Goal: Task Accomplishment & Management: Use online tool/utility

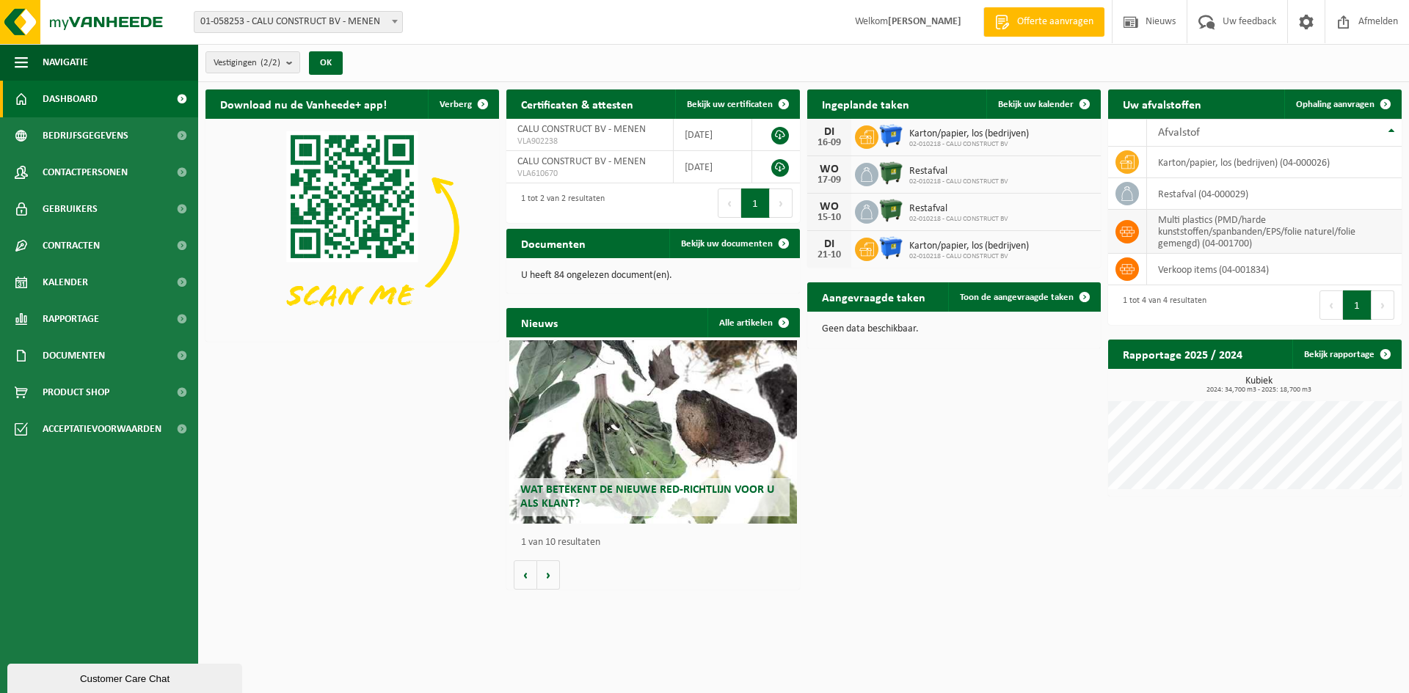
click at [1181, 230] on td "multi plastics (PMD/harde kunststoffen/spanbanden/EPS/folie naturel/folie gemen…" at bounding box center [1274, 232] width 255 height 44
click at [1127, 228] on icon at bounding box center [1127, 232] width 15 height 10
click at [1244, 232] on td "multi plastics (PMD/harde kunststoffen/spanbanden/EPS/folie naturel/folie gemen…" at bounding box center [1274, 232] width 255 height 44
click at [1357, 101] on span "Ophaling aanvragen" at bounding box center [1335, 105] width 79 height 10
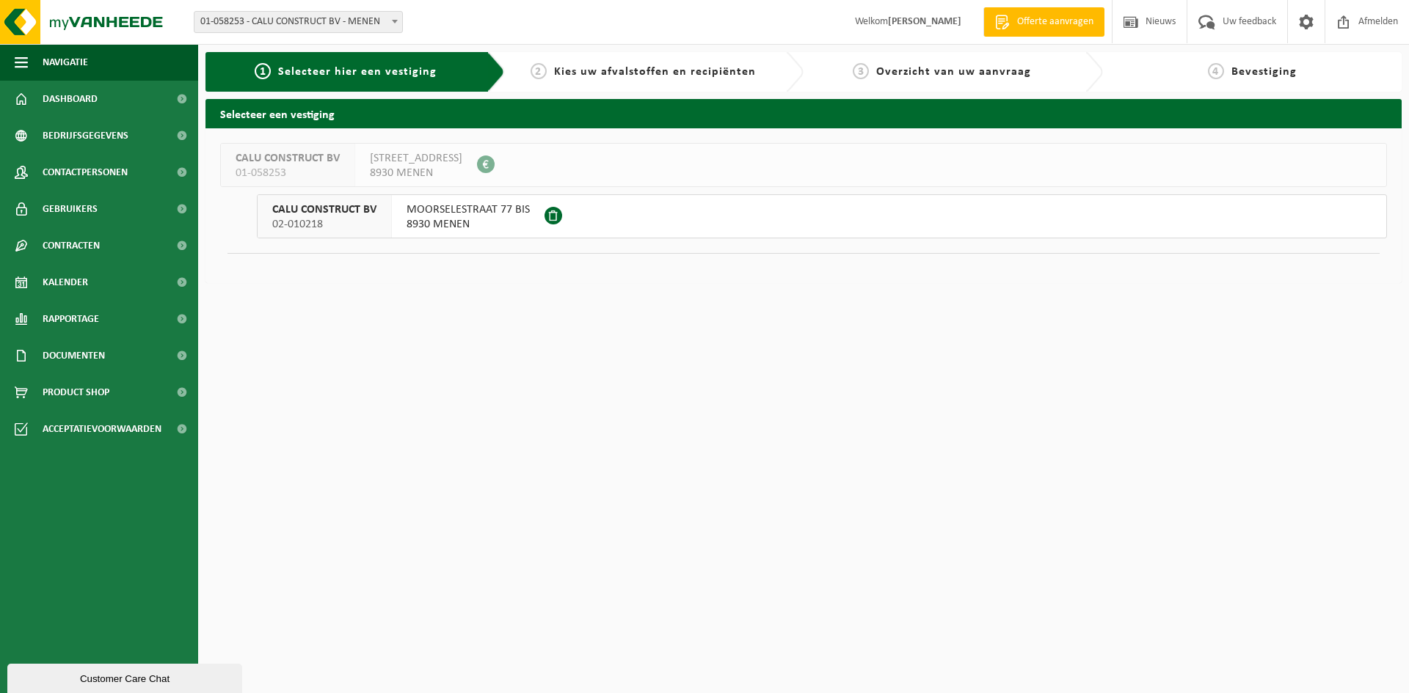
click at [615, 75] on span "Kies uw afvalstoffen en recipiënten" at bounding box center [655, 72] width 202 height 12
click at [544, 68] on span "2" at bounding box center [538, 71] width 16 height 16
click at [434, 69] on span "Selecteer hier een vestiging" at bounding box center [357, 72] width 158 height 12
click at [536, 298] on html "Vestiging: 01-058253 - CALU CONSTRUCT BV - MENEN 02-010218 - CALU CONSTRUCT BV …" at bounding box center [704, 346] width 1409 height 693
click at [484, 219] on span "8930 MENEN" at bounding box center [467, 224] width 123 height 15
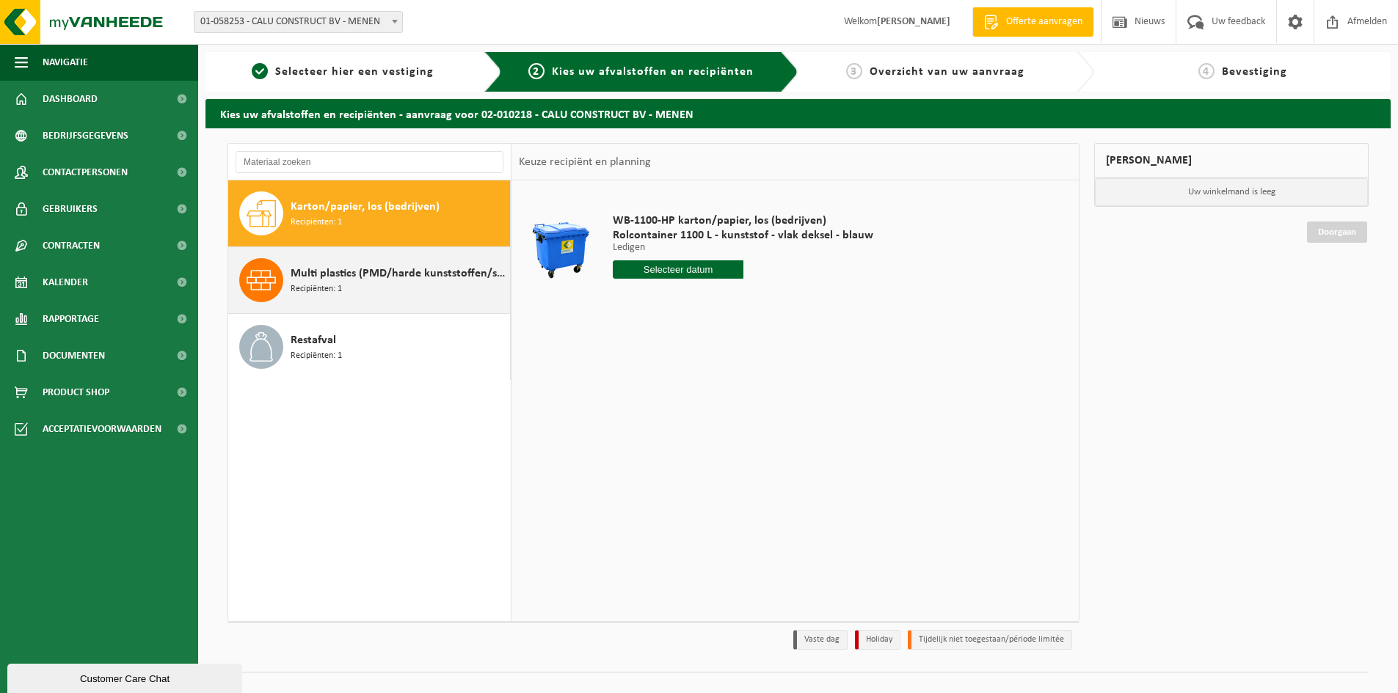
click at [419, 279] on span "Multi plastics (PMD/harde kunststoffen/spanbanden/EPS/folie naturel/folie gemen…" at bounding box center [399, 274] width 216 height 18
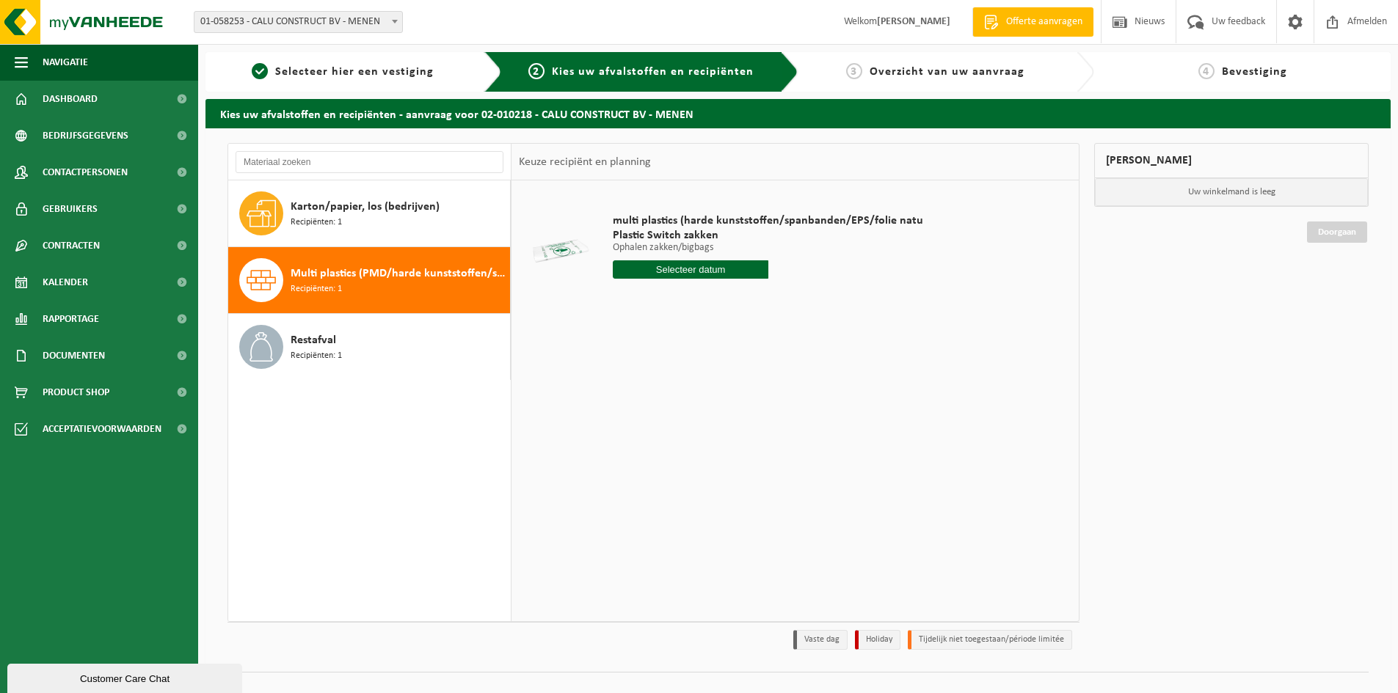
click at [689, 269] on input "text" at bounding box center [691, 269] width 156 height 18
click at [731, 446] on div "29" at bounding box center [730, 446] width 26 height 23
type input "Van [DATE]"
click at [753, 291] on input "2" at bounding box center [691, 296] width 156 height 19
click at [753, 291] on input "3" at bounding box center [691, 296] width 156 height 19
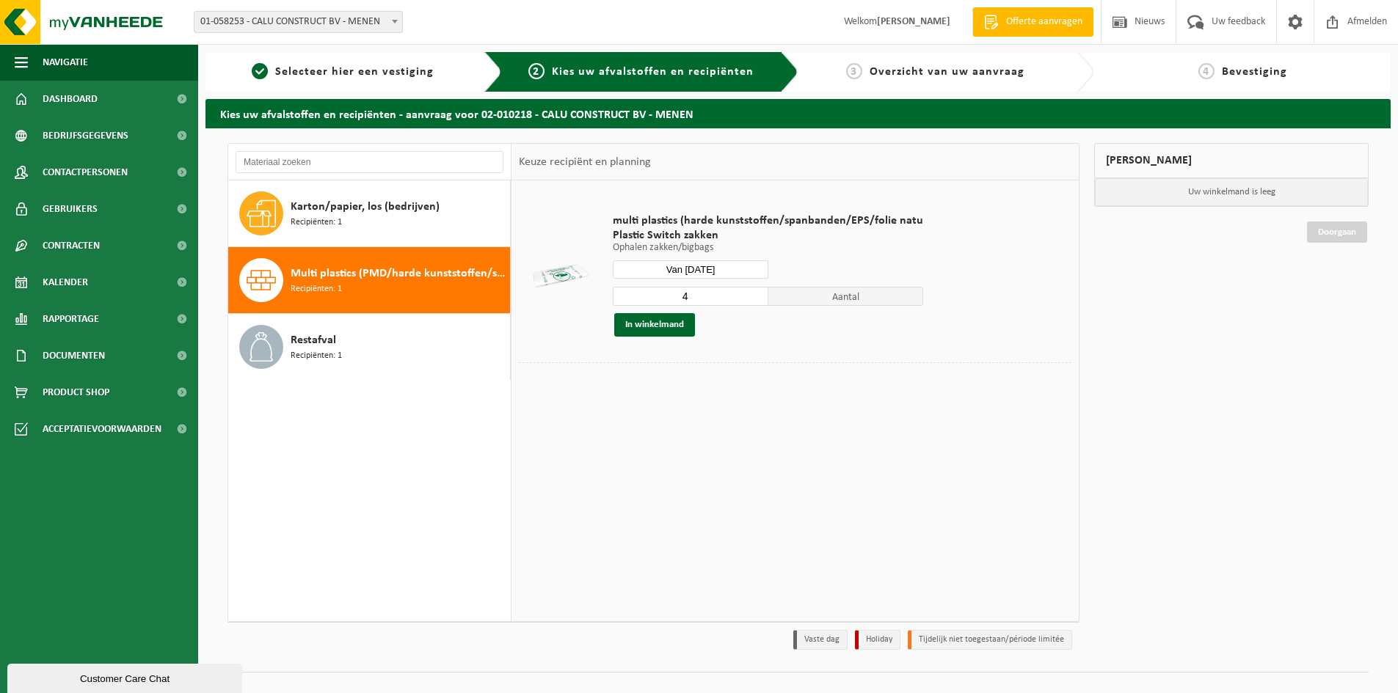
click at [753, 291] on input "4" at bounding box center [691, 296] width 156 height 19
click at [753, 291] on input "5" at bounding box center [691, 296] width 156 height 19
click at [753, 291] on input "6" at bounding box center [691, 296] width 156 height 19
type input "7"
click at [753, 291] on input "7" at bounding box center [691, 296] width 156 height 19
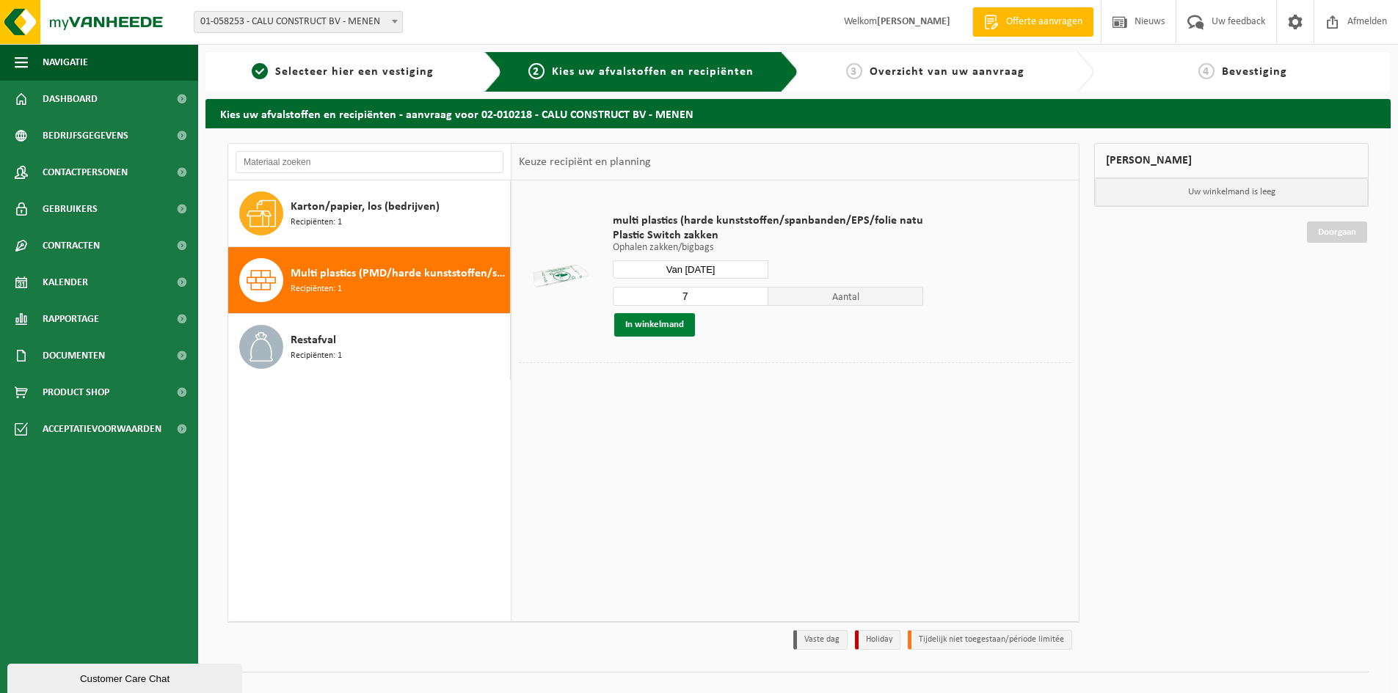
click at [659, 324] on button "In winkelmand" at bounding box center [654, 324] width 81 height 23
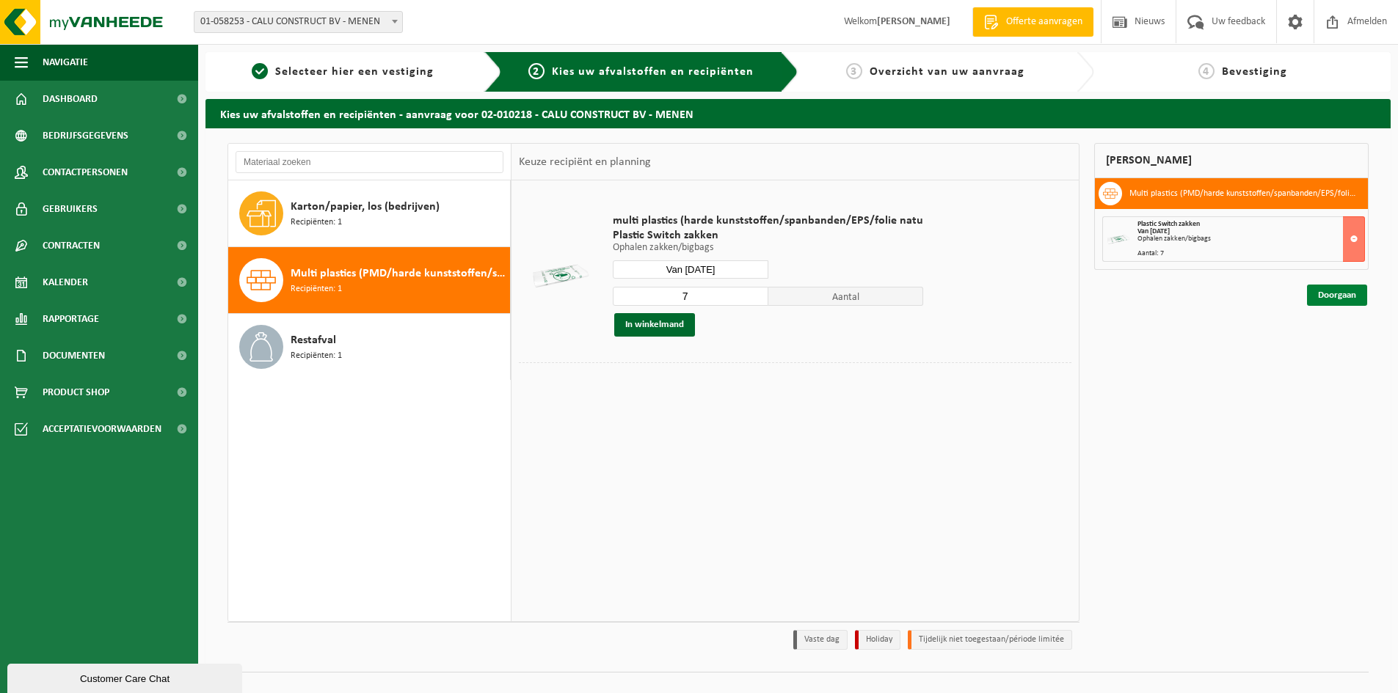
click at [1343, 296] on link "Doorgaan" at bounding box center [1337, 295] width 60 height 21
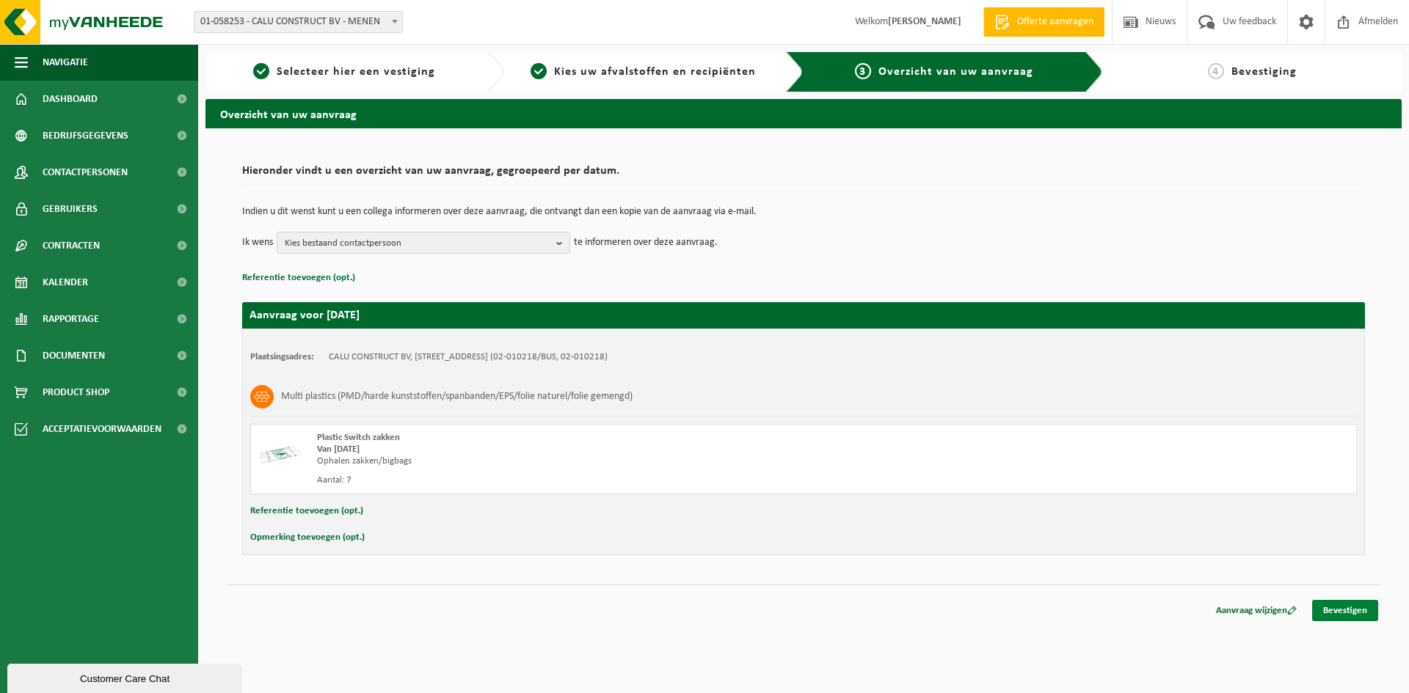
click at [1346, 612] on link "Bevestigen" at bounding box center [1345, 610] width 66 height 21
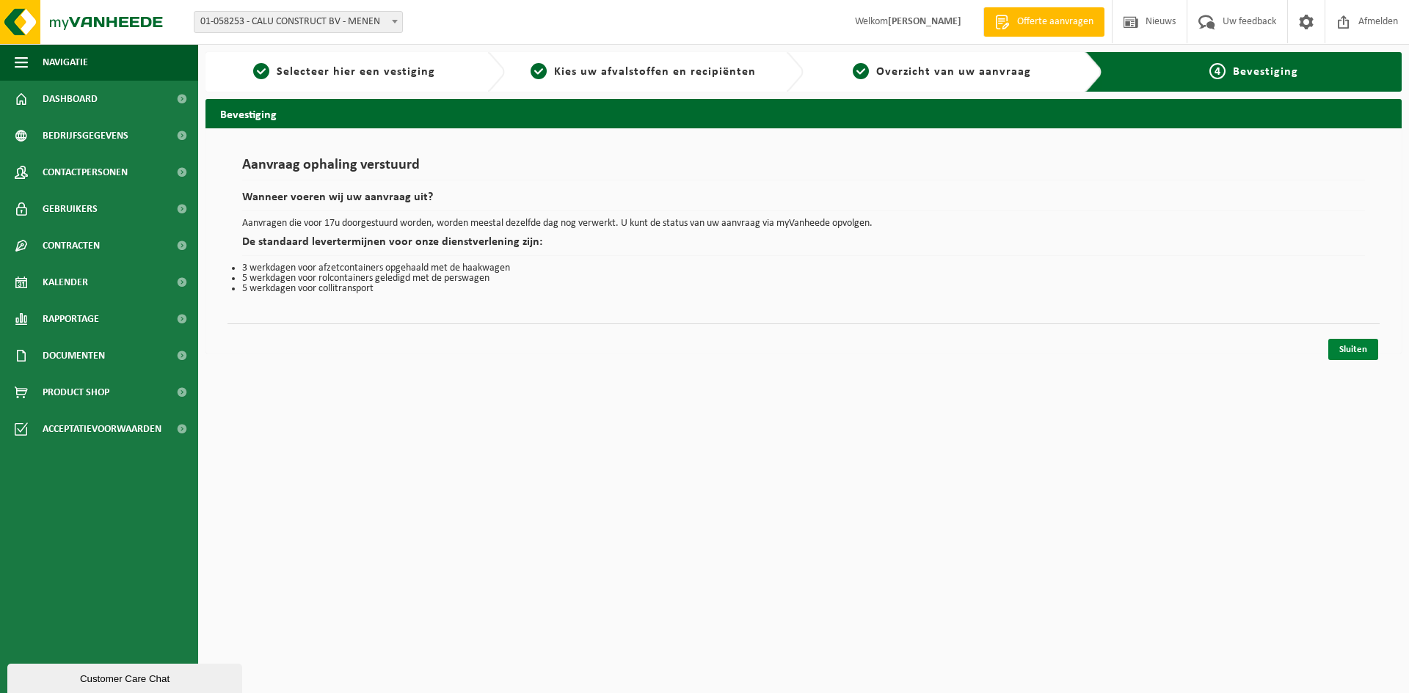
click at [1357, 348] on link "Sluiten" at bounding box center [1353, 349] width 50 height 21
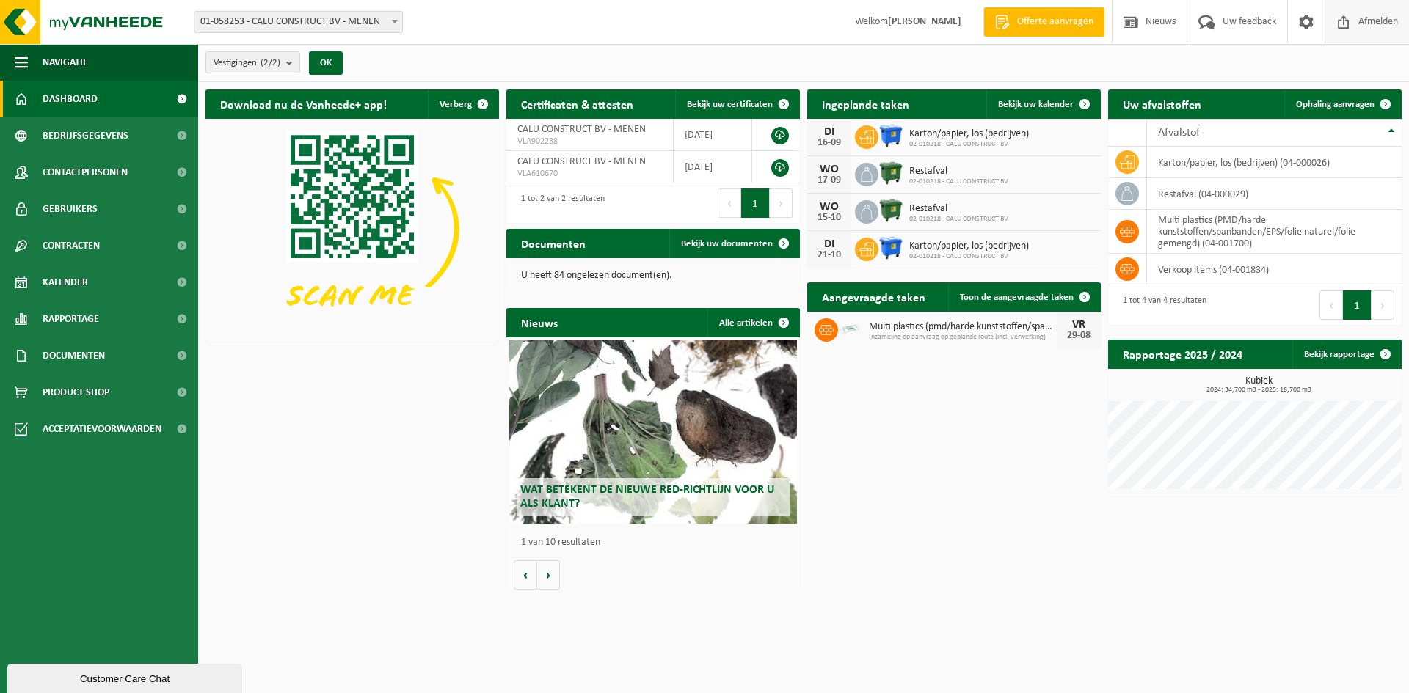
click at [1344, 19] on span at bounding box center [1343, 21] width 22 height 43
